Goal: Navigation & Orientation: Find specific page/section

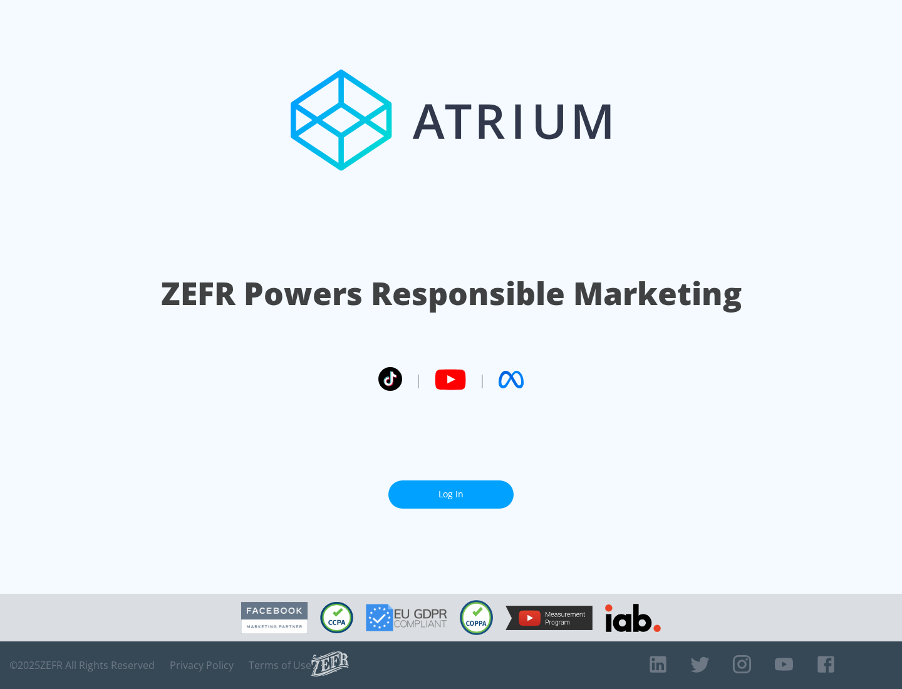
click at [451, 489] on link "Log In" at bounding box center [451, 495] width 125 height 28
